Goal: Complete application form

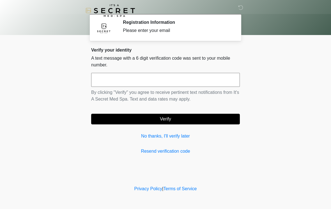
click at [177, 73] on input "text" at bounding box center [165, 80] width 149 height 14
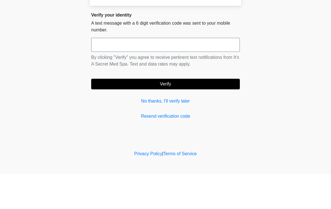
click at [156, 73] on input "text" at bounding box center [165, 80] width 149 height 14
click at [129, 73] on input "text" at bounding box center [165, 80] width 149 height 14
type input "******"
click at [178, 114] on button "Verify" at bounding box center [165, 119] width 149 height 11
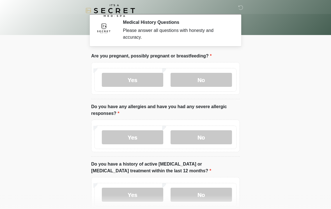
click at [221, 78] on label "No" at bounding box center [200, 80] width 61 height 14
click at [210, 132] on label "No" at bounding box center [200, 137] width 61 height 14
click at [208, 193] on label "No" at bounding box center [200, 195] width 61 height 14
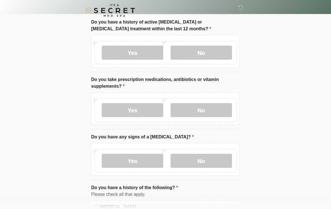
scroll to position [144, 0]
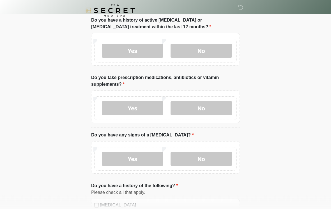
click at [219, 110] on label "No" at bounding box center [200, 108] width 61 height 14
click at [205, 159] on label "No" at bounding box center [200, 159] width 61 height 14
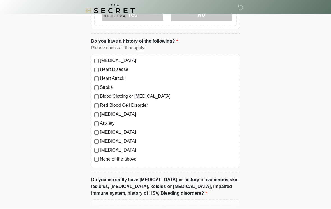
scroll to position [289, 0]
click at [100, 122] on label "Anxiety" at bounding box center [168, 123] width 137 height 7
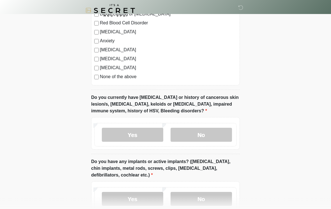
scroll to position [372, 0]
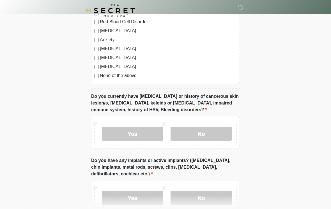
click at [135, 128] on label "Yes" at bounding box center [132, 134] width 61 height 14
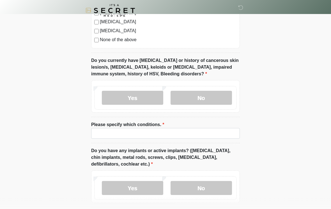
scroll to position [413, 0]
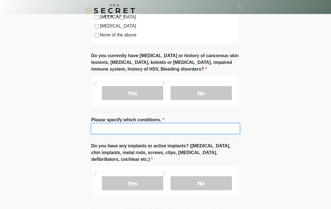
click at [198, 125] on input "Please specify which conditions." at bounding box center [165, 128] width 149 height 11
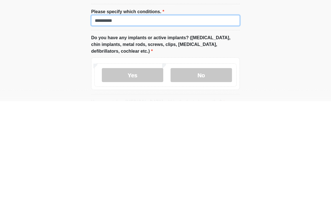
type input "*********"
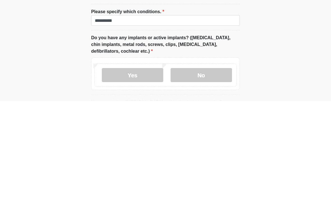
click at [205, 176] on label "No" at bounding box center [200, 183] width 61 height 14
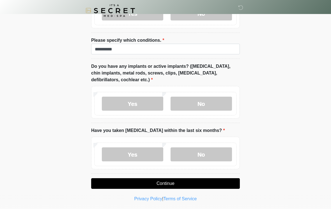
click at [204, 154] on label "No" at bounding box center [200, 154] width 61 height 14
click at [182, 183] on button "Continue" at bounding box center [165, 183] width 149 height 11
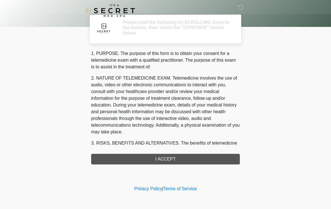
scroll to position [0, 0]
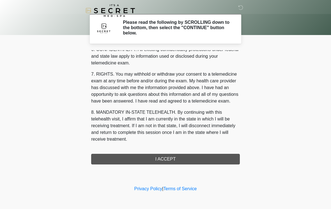
click at [189, 159] on div "1. PURPOSE. The purpose of this form is to obtain your consent for a telemedici…" at bounding box center [165, 107] width 149 height 114
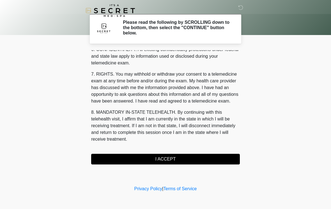
scroll to position [228, 0]
click at [169, 156] on button "I ACCEPT" at bounding box center [165, 159] width 149 height 11
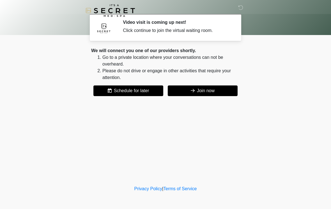
click at [208, 93] on button "Join now" at bounding box center [203, 90] width 70 height 11
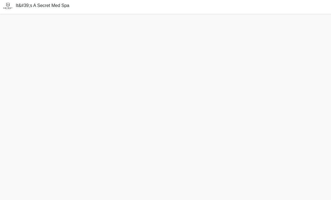
scroll to position [20, 0]
